Goal: Navigation & Orientation: Find specific page/section

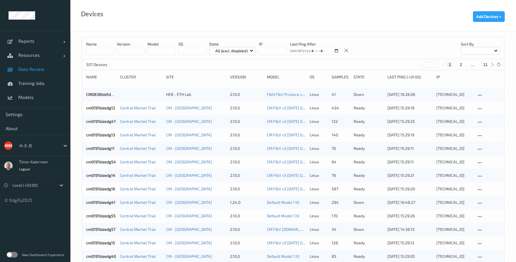
click at [36, 74] on link "Data Review" at bounding box center [35, 69] width 70 height 14
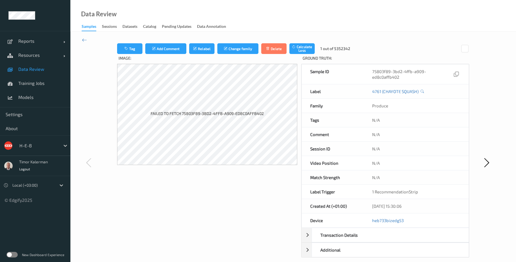
click at [41, 184] on div at bounding box center [32, 185] width 41 height 7
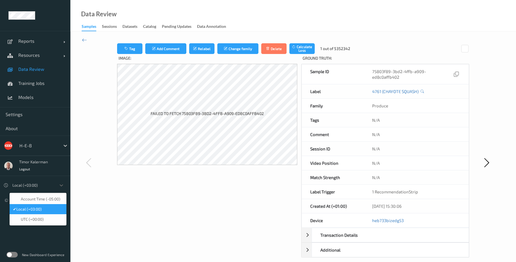
drag, startPoint x: 49, startPoint y: 200, endPoint x: 46, endPoint y: 210, distance: 10.5
click at [46, 210] on div "Account Time (-05:00) ✔  Local (+03:00)    UTC (+00:00)" at bounding box center [38, 209] width 57 height 33
click at [46, 210] on div "✔  Local (+03:00)" at bounding box center [38, 210] width 50 height 6
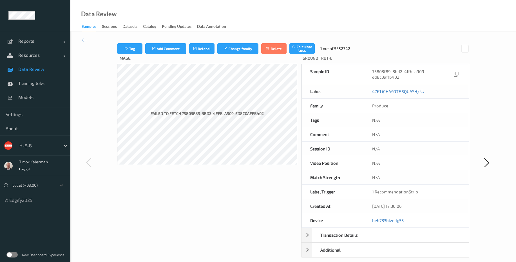
click at [44, 185] on div at bounding box center [32, 185] width 41 height 7
click at [170, 209] on div "Image: Failed to fetch 75803f89-3bd2-4ffb-a909-ed8c0affb402" at bounding box center [207, 168] width 180 height 228
click at [85, 41] on icon at bounding box center [84, 40] width 5 height 6
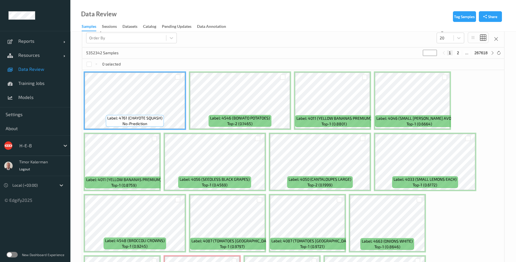
scroll to position [101, 0]
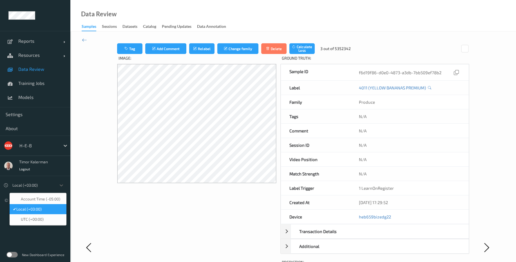
click at [34, 181] on div "Local (+03:00)" at bounding box center [38, 185] width 57 height 11
click at [48, 199] on span "Account Time (-05:00)" at bounding box center [40, 199] width 39 height 6
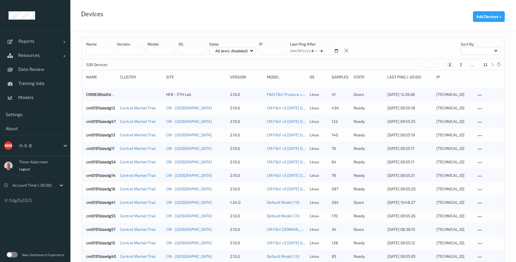
click at [15, 256] on label at bounding box center [11, 255] width 11 height 6
